Goal: Task Accomplishment & Management: Use online tool/utility

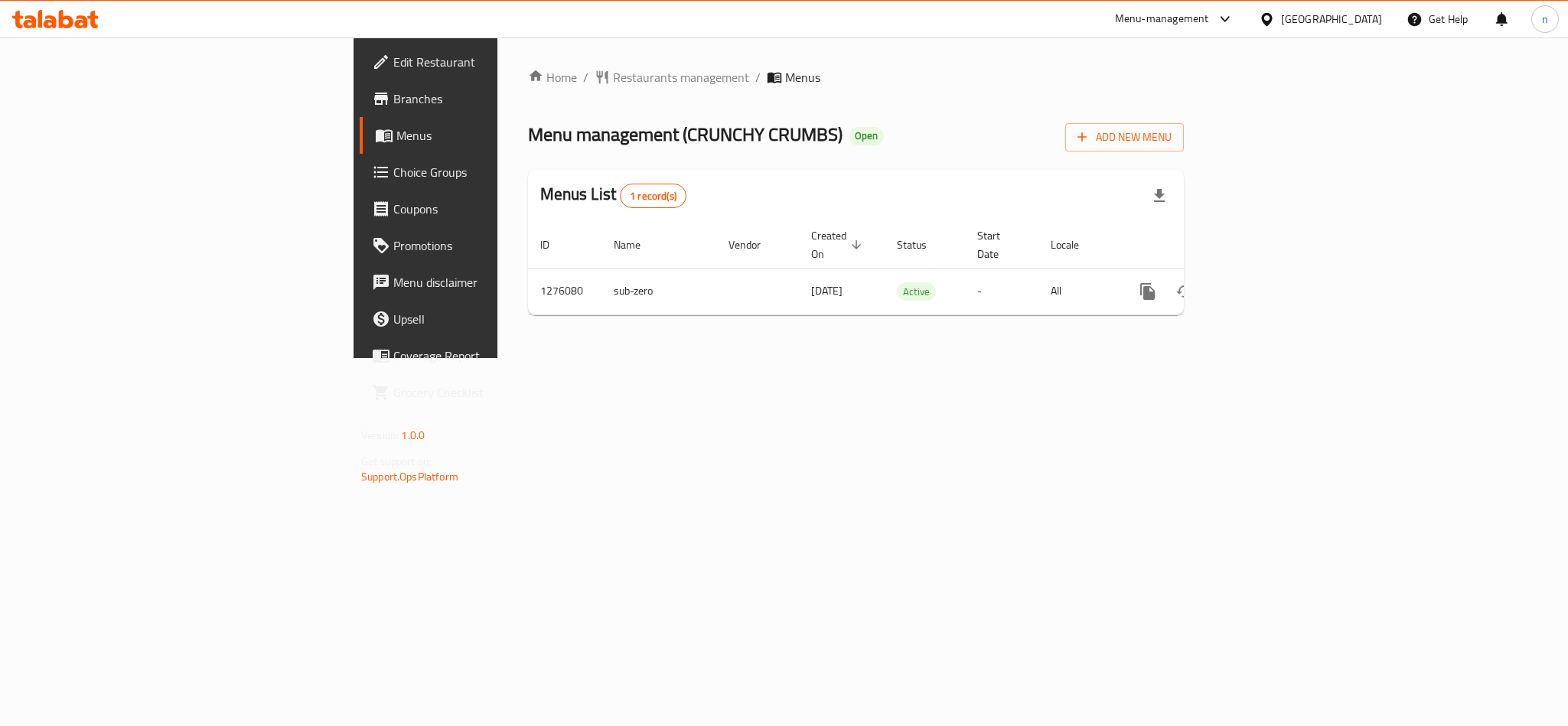
click at [393, 175] on span "Choice Groups" at bounding box center [498, 172] width 210 height 19
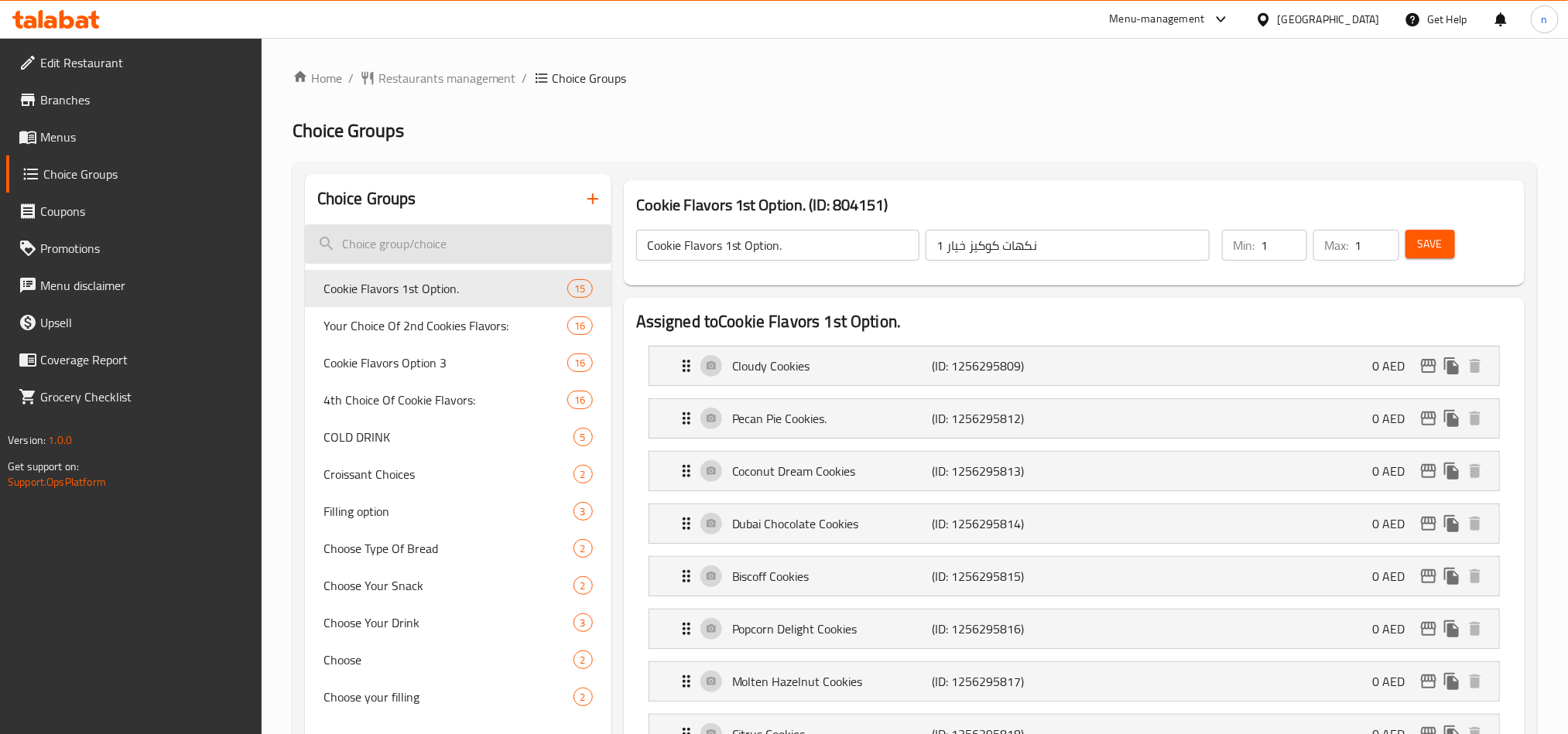
click at [418, 254] on input "search" at bounding box center [458, 244] width 307 height 39
paste input "Choose Your Snack"
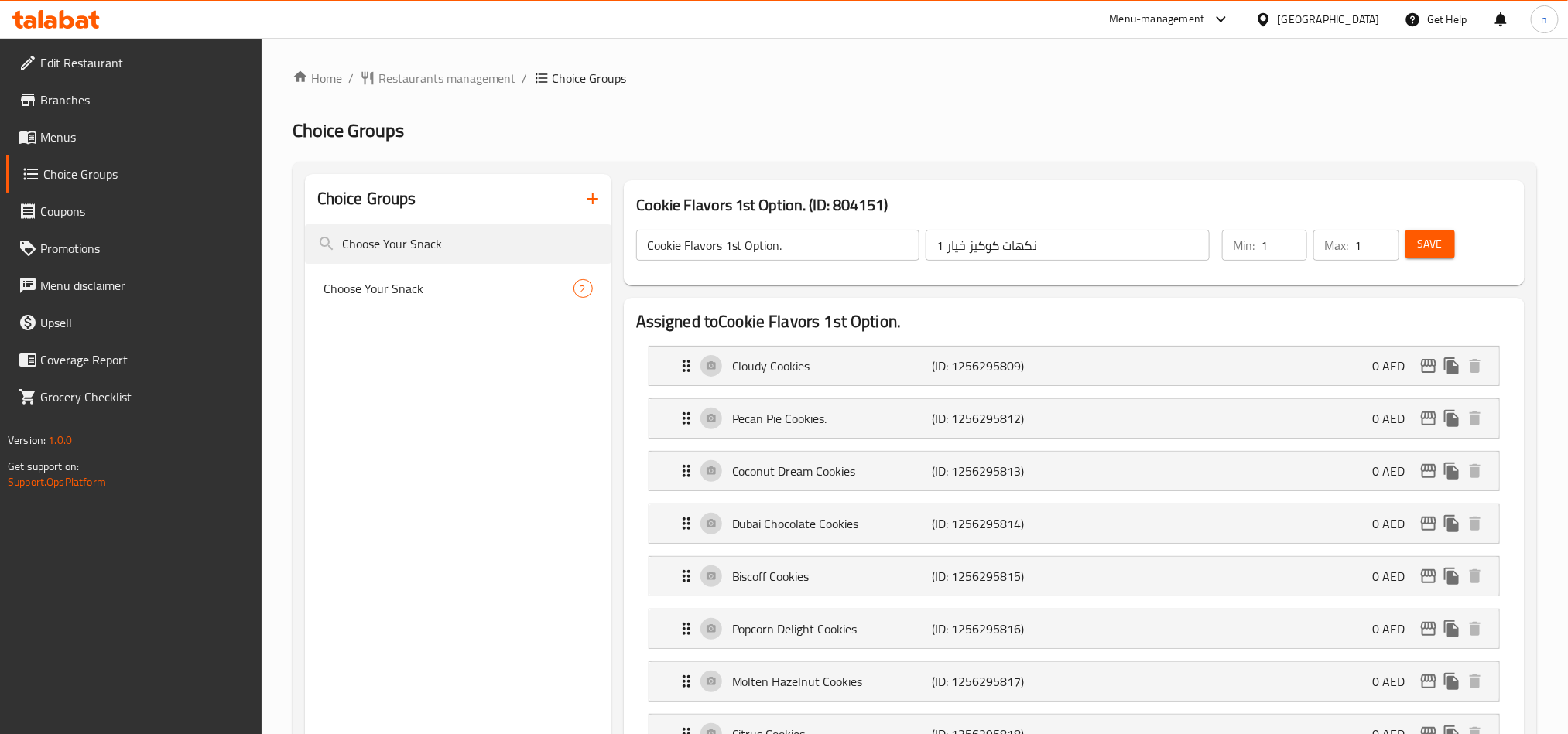
type input "Choose Your Snack"
click at [410, 281] on span "Choose Your Snack" at bounding box center [425, 288] width 203 height 19
type input "Choose Your Snack"
type input "اختر السناك"
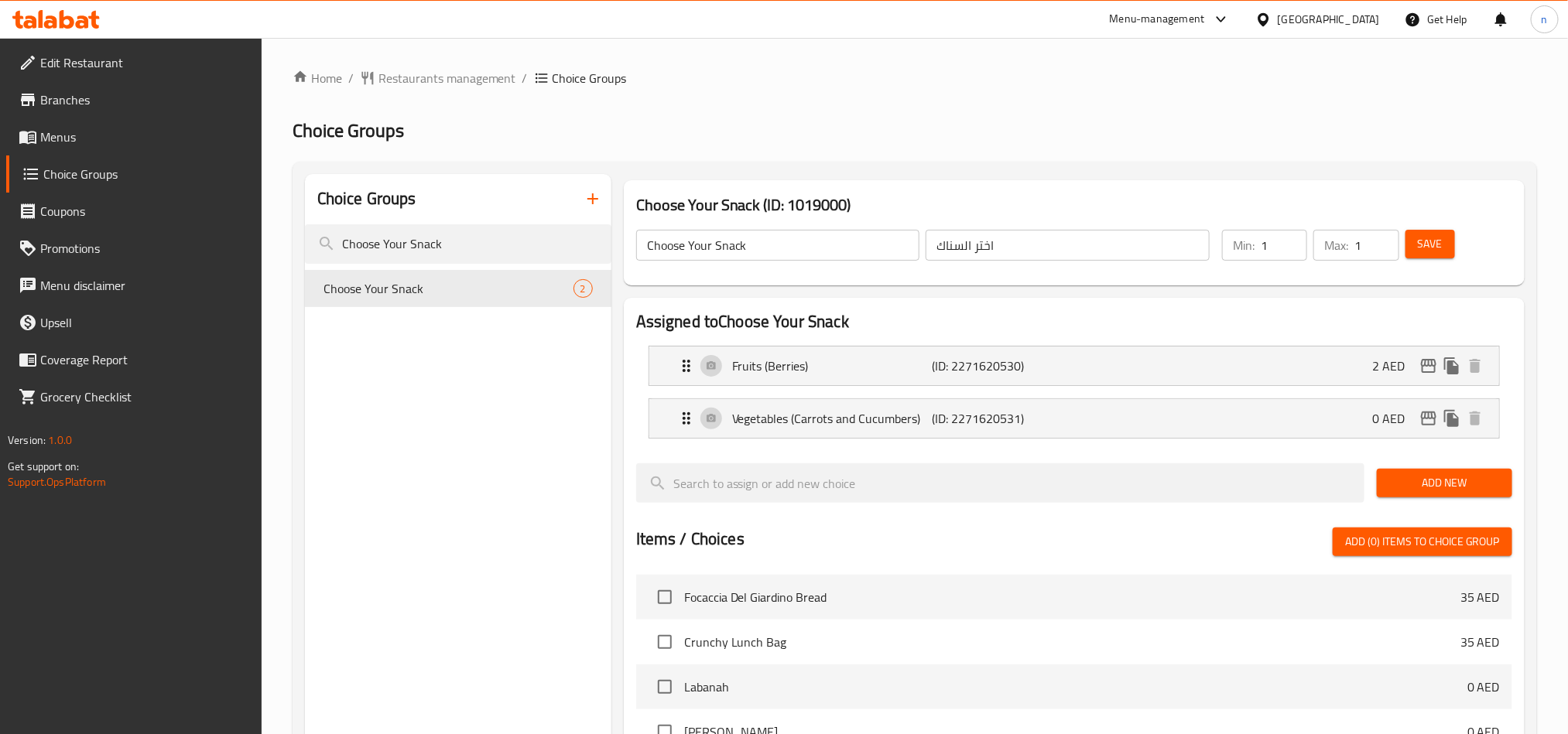
click at [1345, 17] on div "[GEOGRAPHIC_DATA]" at bounding box center [1329, 19] width 103 height 17
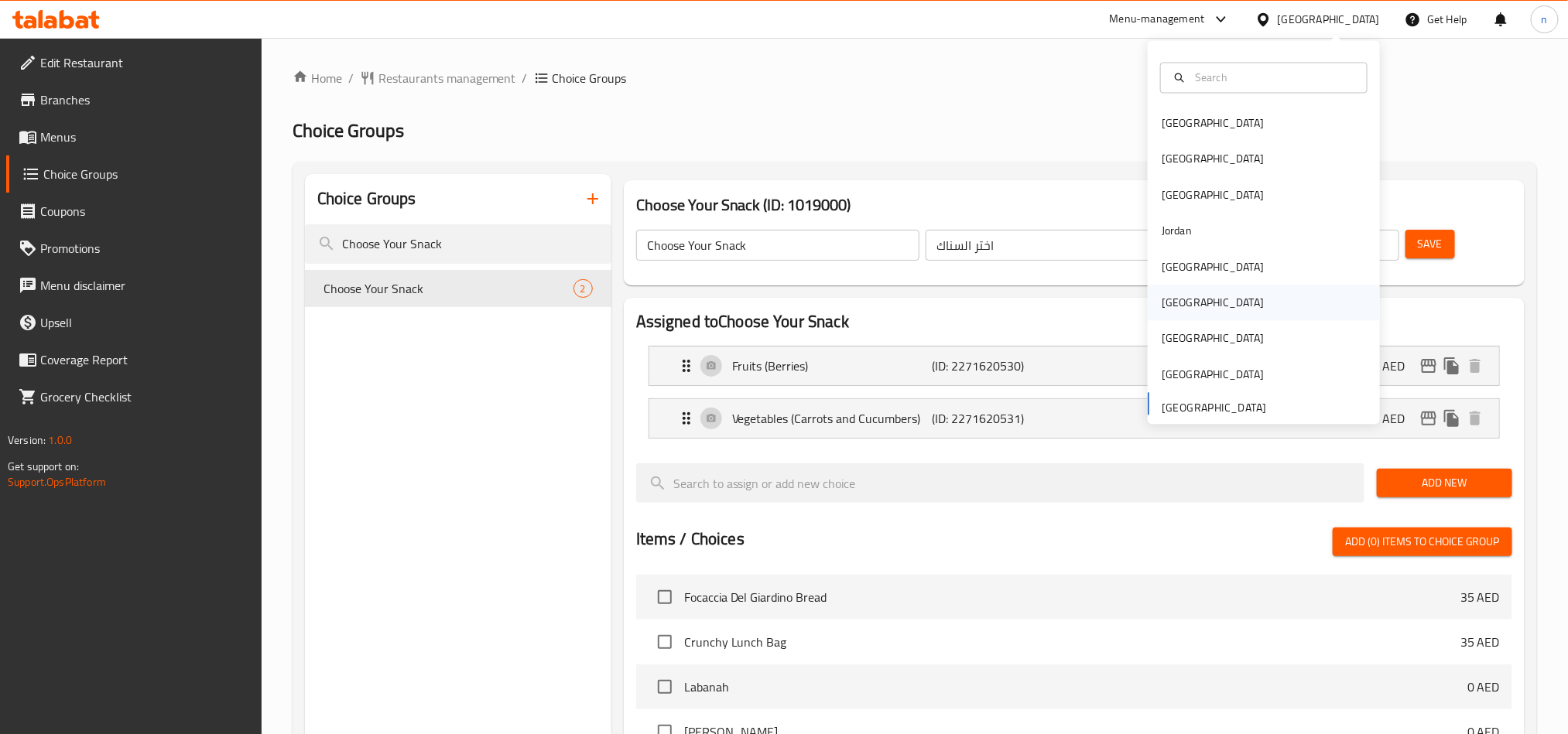
click at [1166, 296] on div "[GEOGRAPHIC_DATA]" at bounding box center [1213, 303] width 103 height 17
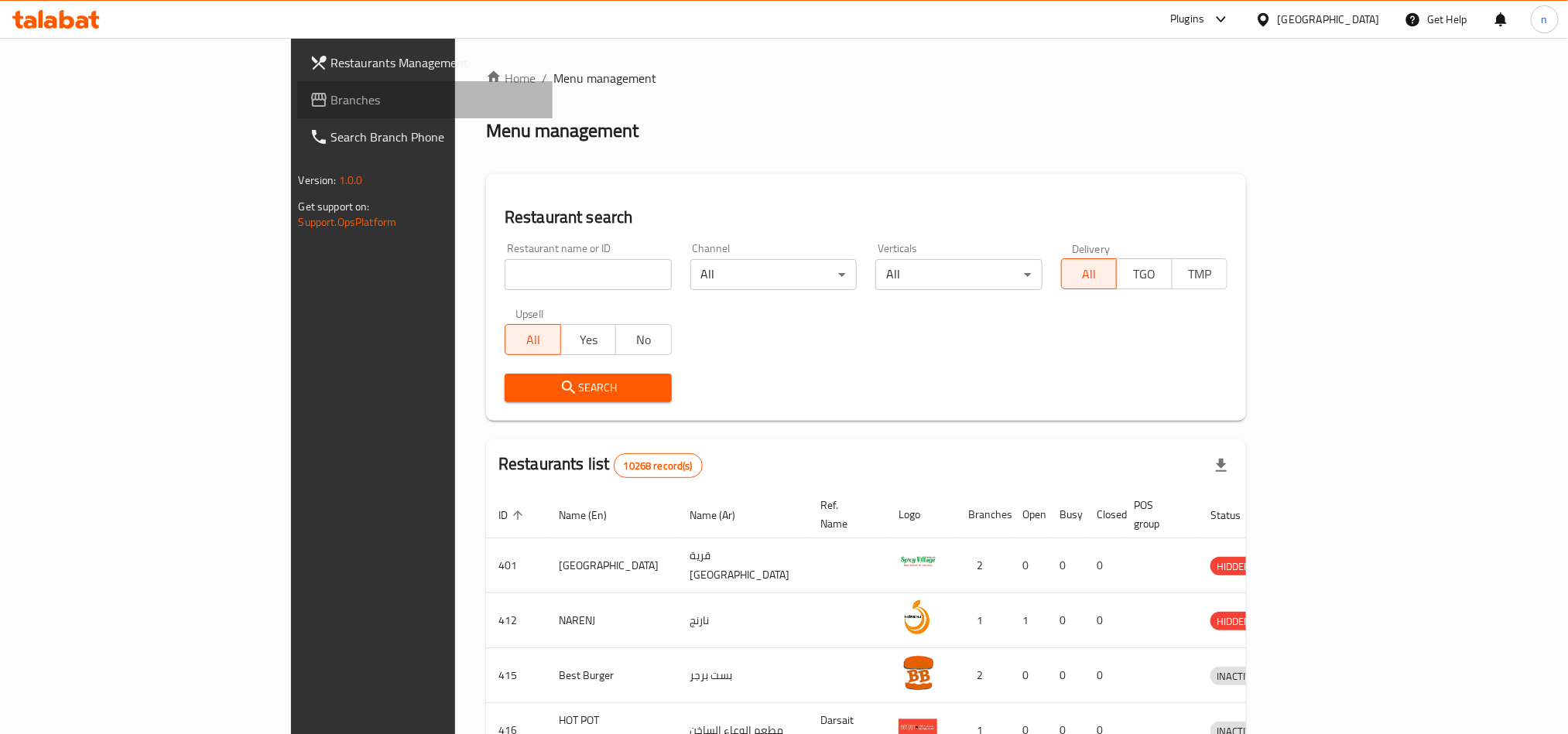
click at [332, 95] on span "Branches" at bounding box center [436, 100] width 209 height 19
